Goal: Task Accomplishment & Management: Manage account settings

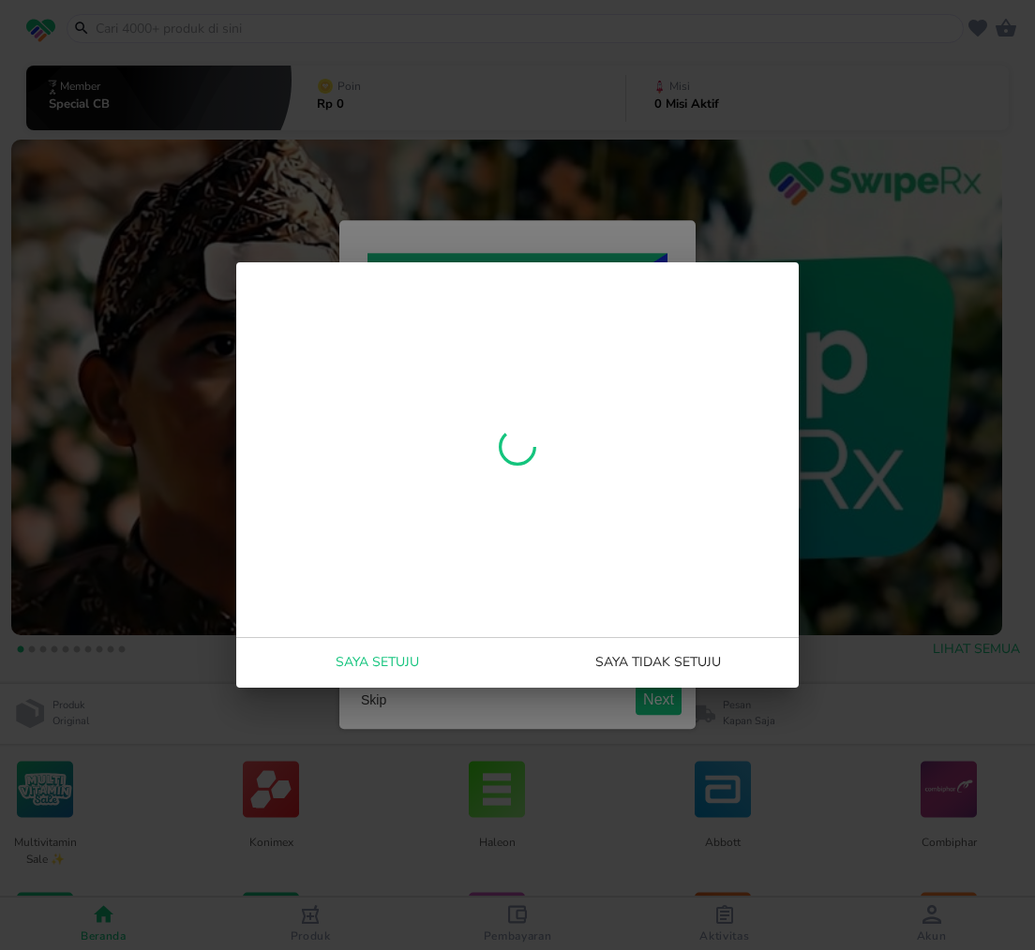
click at [397, 657] on span "Saya setuju" at bounding box center [377, 662] width 266 height 23
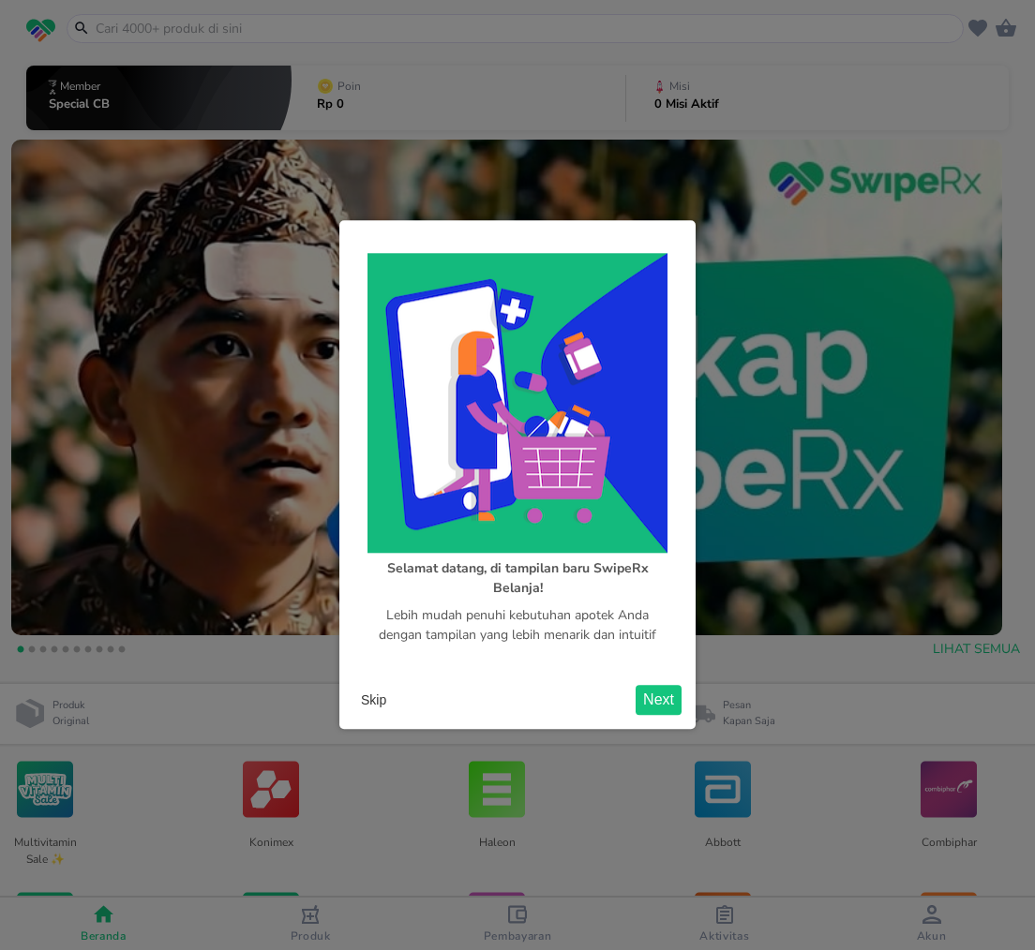
click at [366, 703] on button "Skip" at bounding box center [373, 701] width 40 height 28
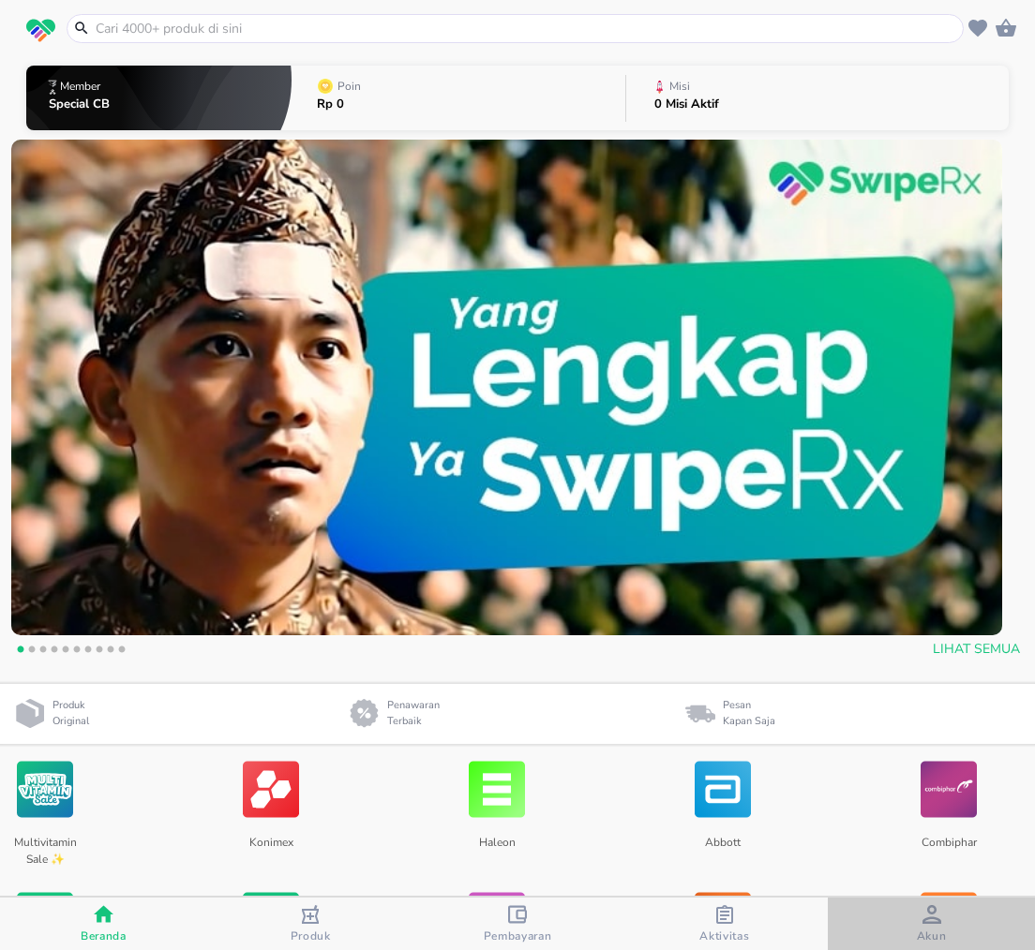
click at [932, 930] on span "Akun" at bounding box center [932, 936] width 30 height 15
